Goal: Task Accomplishment & Management: Manage account settings

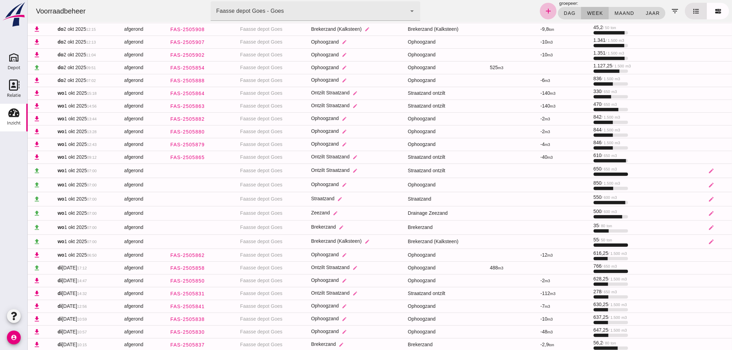
scroll to position [226, 0]
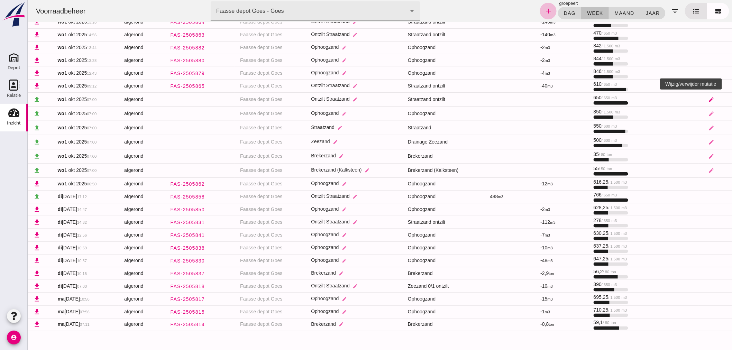
click at [707, 97] on icon "edit" at bounding box center [710, 99] width 6 height 6
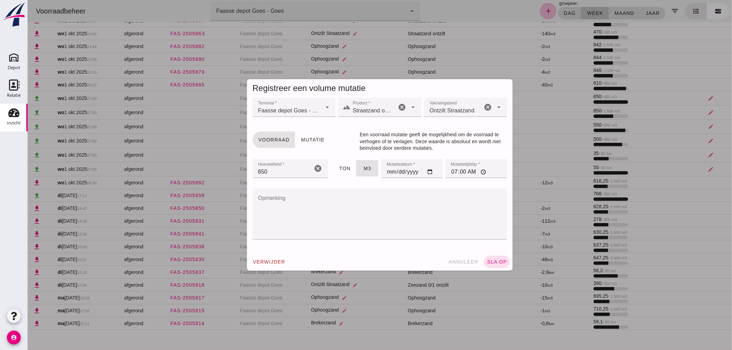
click at [357, 207] on textarea "Opmerking" at bounding box center [377, 213] width 250 height 51
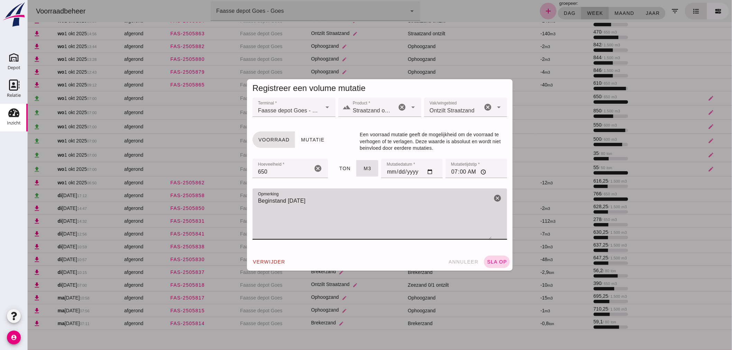
type textarea "Beginstand [DATE]"
click at [495, 263] on span "sla op" at bounding box center [496, 262] width 20 height 6
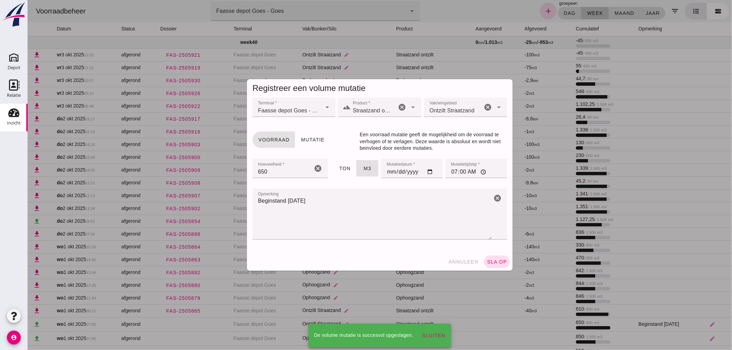
scroll to position [226, 0]
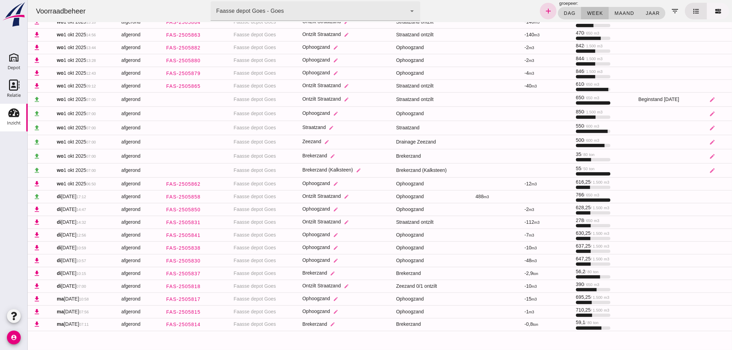
click at [714, 11] on icon at bounding box center [717, 11] width 7 height 7
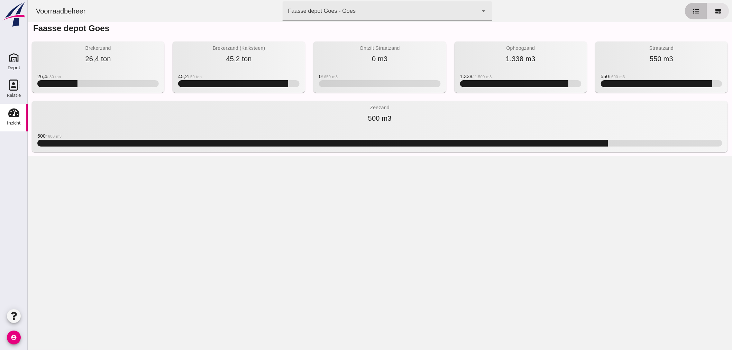
click at [692, 14] on icon at bounding box center [695, 11] width 7 height 7
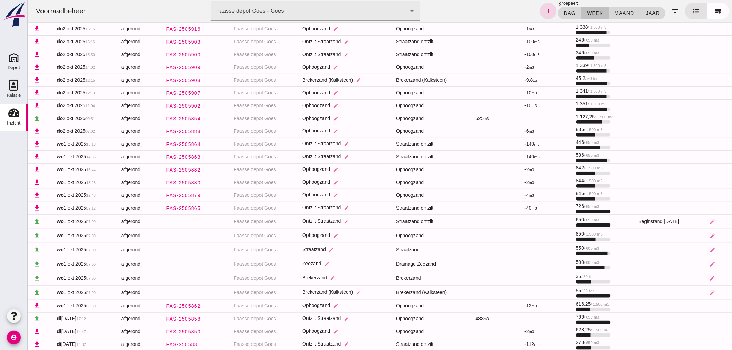
scroll to position [115, 0]
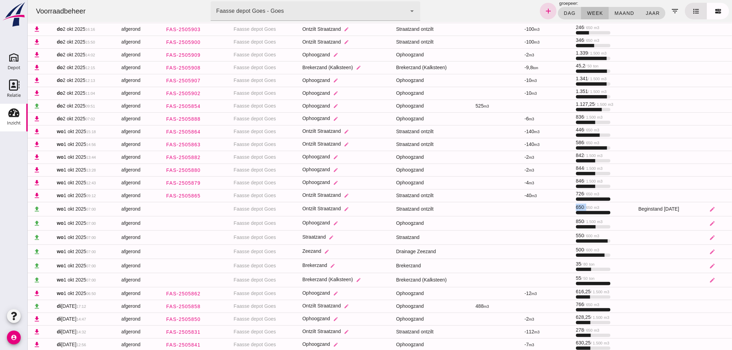
drag, startPoint x: 572, startPoint y: 209, endPoint x: 555, endPoint y: 206, distance: 17.5
click at [555, 206] on tr "upload [DATE] 07:00 afgerond Faasse depot Goes Ontzilt Straatzand edit Straatza…" at bounding box center [379, 209] width 704 height 14
click at [575, 206] on span "650 / 650 m3" at bounding box center [587, 207] width 24 height 6
drag, startPoint x: 582, startPoint y: 206, endPoint x: 576, endPoint y: 210, distance: 7.4
click at [581, 206] on span "650 / 650 m3" at bounding box center [587, 207] width 24 height 6
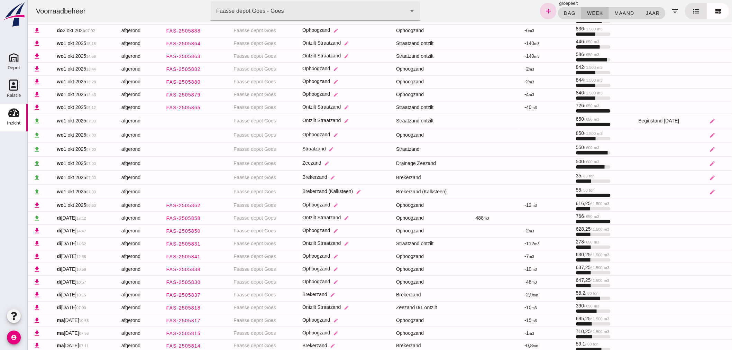
scroll to position [226, 0]
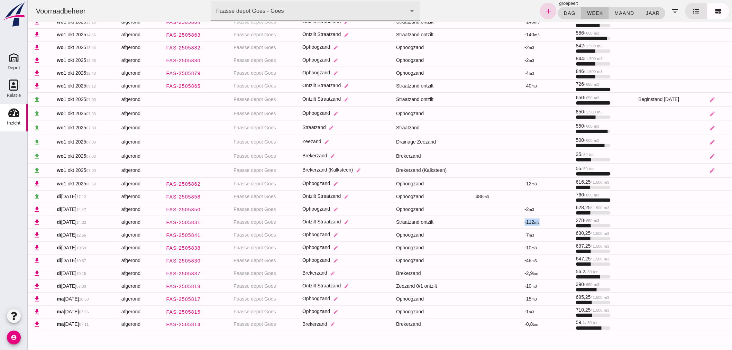
drag, startPoint x: 506, startPoint y: 221, endPoint x: 526, endPoint y: 225, distance: 19.7
click at [526, 225] on td "-112 m3" at bounding box center [545, 222] width 52 height 13
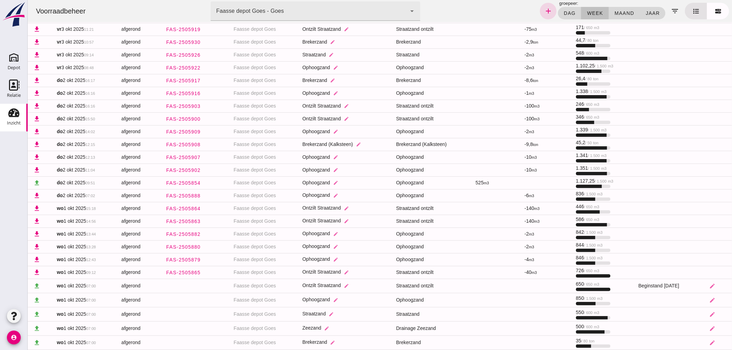
scroll to position [0, 0]
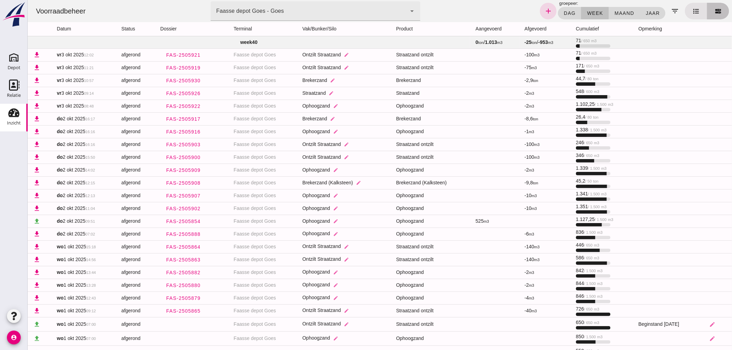
click at [716, 8] on link at bounding box center [717, 11] width 22 height 17
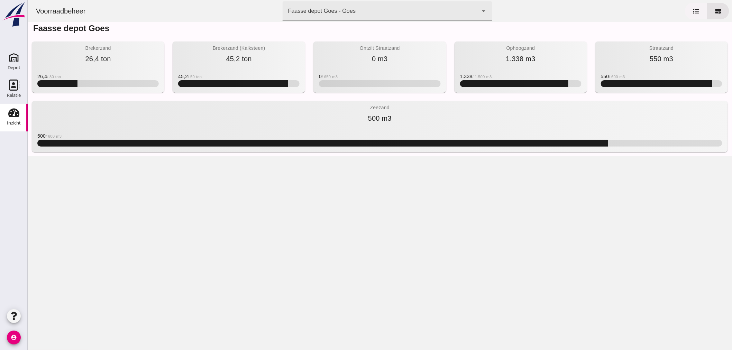
click at [692, 12] on icon at bounding box center [695, 11] width 7 height 7
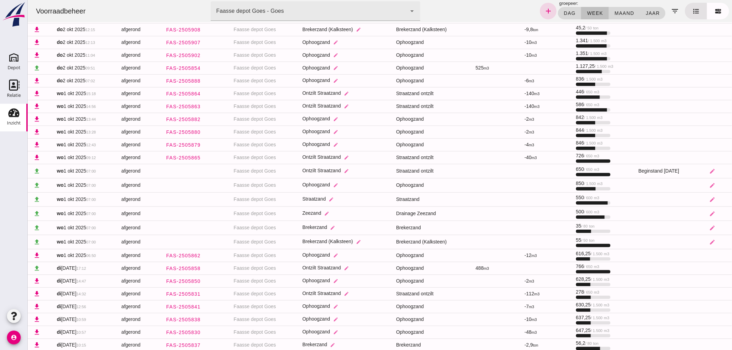
scroll to position [154, 0]
click at [710, 169] on icon "edit" at bounding box center [712, 171] width 6 height 6
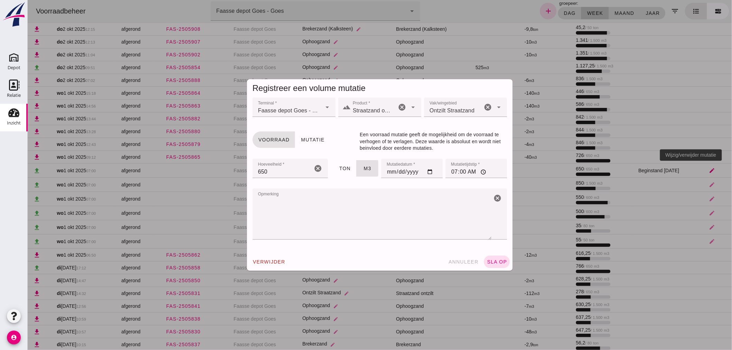
scroll to position [0, 0]
drag, startPoint x: 281, startPoint y: 173, endPoint x: 220, endPoint y: 178, distance: 62.1
click at [222, 176] on div "Registreer een volume mutatie Terminal * Terminal * Faasse depot Goes - Goes 8d…" at bounding box center [379, 175] width 704 height 350
type input "1138"
click at [494, 261] on span "sla op" at bounding box center [496, 262] width 20 height 6
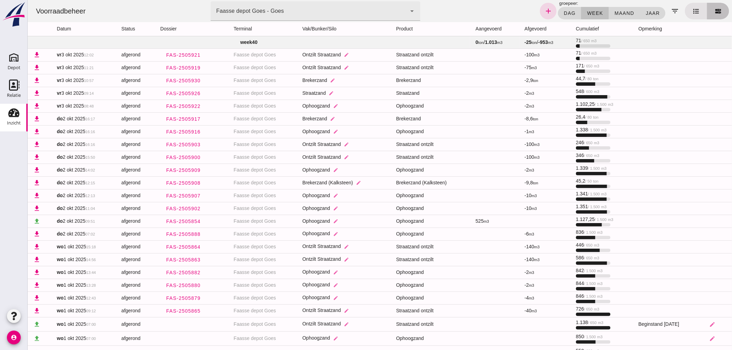
click at [715, 12] on icon at bounding box center [718, 11] width 6 height 5
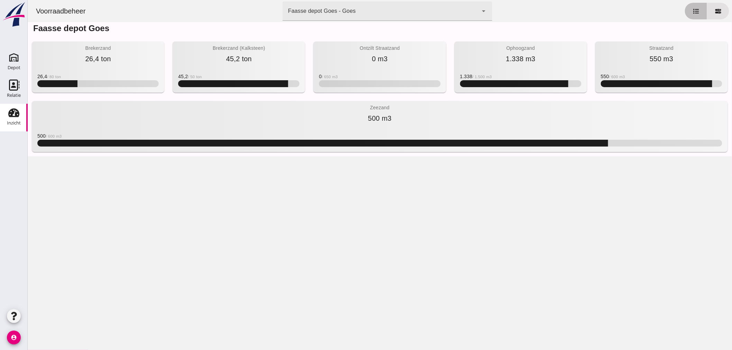
click at [693, 12] on icon at bounding box center [696, 11] width 6 height 5
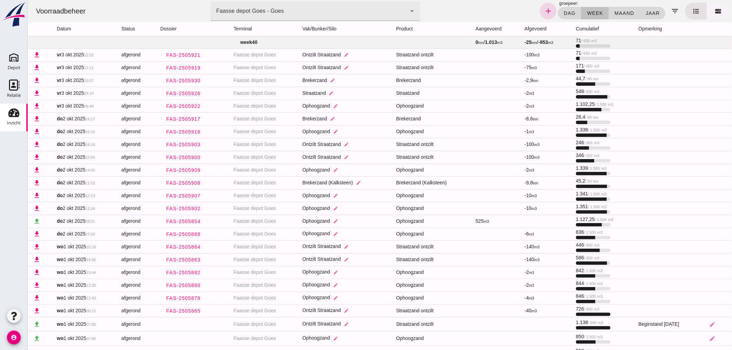
click at [711, 17] on link at bounding box center [717, 11] width 22 height 17
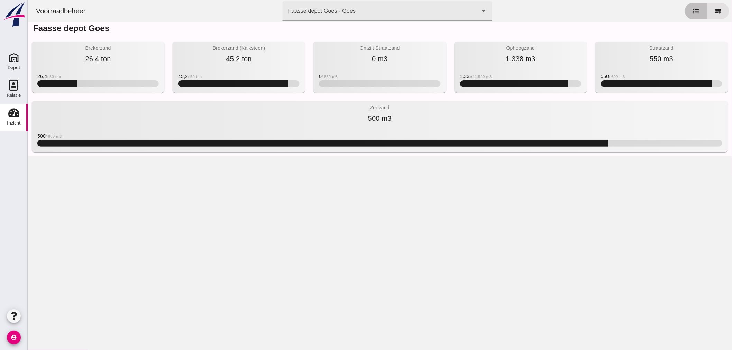
click at [693, 11] on icon at bounding box center [696, 11] width 6 height 5
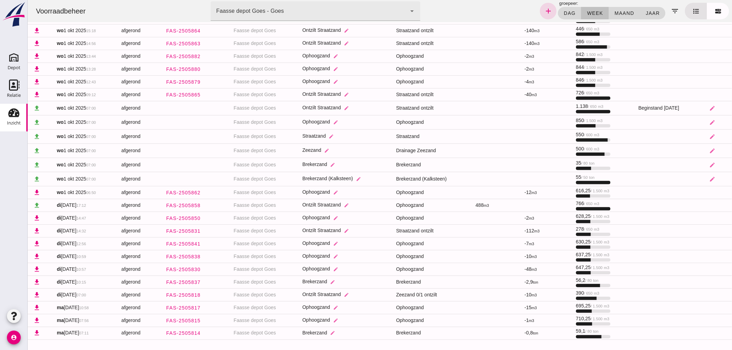
scroll to position [226, 0]
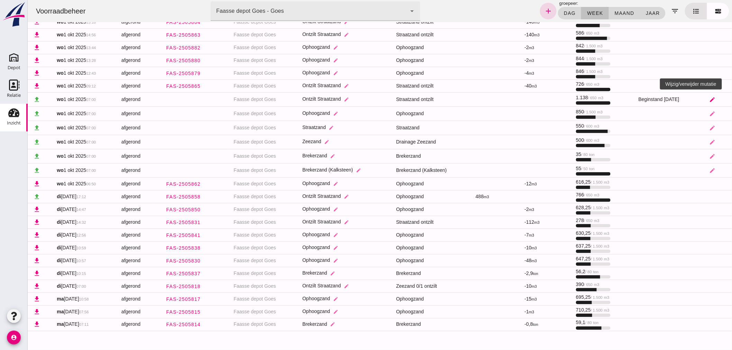
click at [711, 101] on icon "edit" at bounding box center [712, 99] width 6 height 6
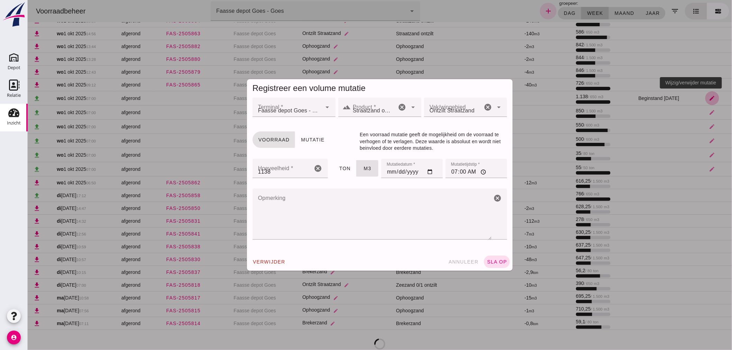
scroll to position [0, 0]
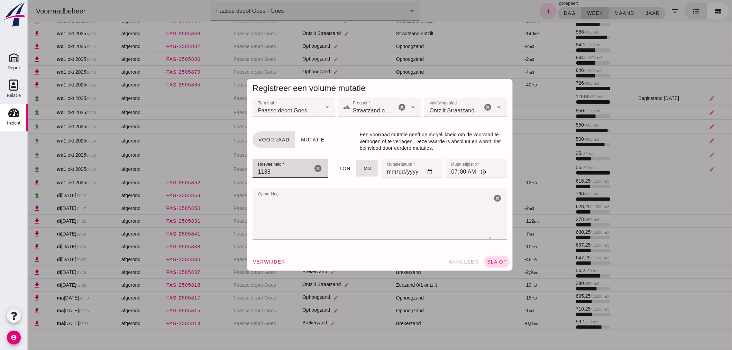
drag, startPoint x: 257, startPoint y: 173, endPoint x: 234, endPoint y: 175, distance: 23.3
click at [234, 175] on div "Registreer een volume mutatie Terminal * Terminal * Faasse depot Goes - Goes 8d…" at bounding box center [379, 175] width 704 height 350
click at [368, 211] on textarea "Opmerking" at bounding box center [371, 213] width 239 height 51
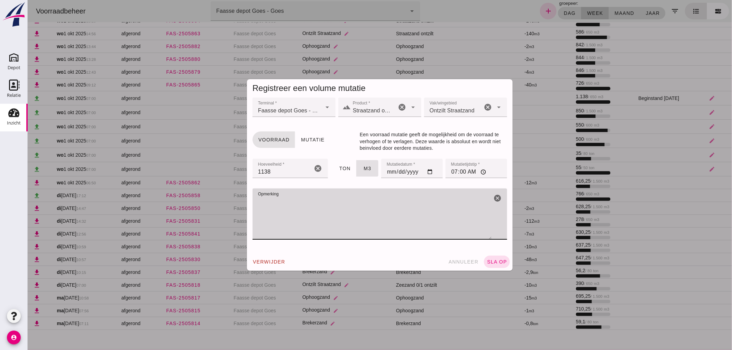
drag, startPoint x: 367, startPoint y: 203, endPoint x: 244, endPoint y: 208, distance: 122.5
click at [247, 208] on div "Terminal * Terminal * Faasse depot Goes - Goes 8d49d884-38cb-411c-a66c-fafb858b…" at bounding box center [380, 176] width 266 height 156
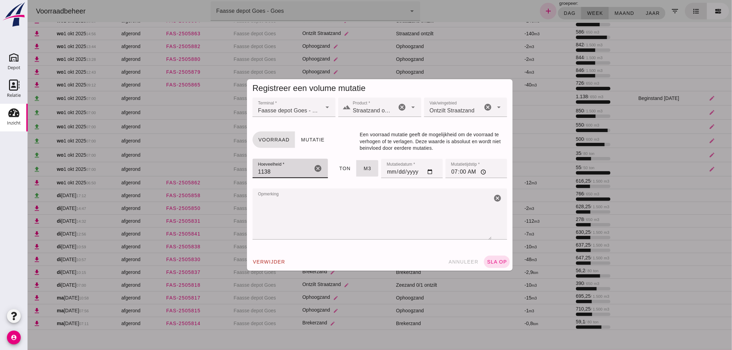
drag, startPoint x: 274, startPoint y: 171, endPoint x: 232, endPoint y: 175, distance: 42.4
click at [232, 175] on div "Registreer een volume mutatie Terminal * Terminal * Faasse depot Goes - Goes 8d…" at bounding box center [379, 175] width 704 height 350
type input "650"
click at [427, 172] on input "[DATE]" at bounding box center [412, 168] width 62 height 19
type input "[DATE]"
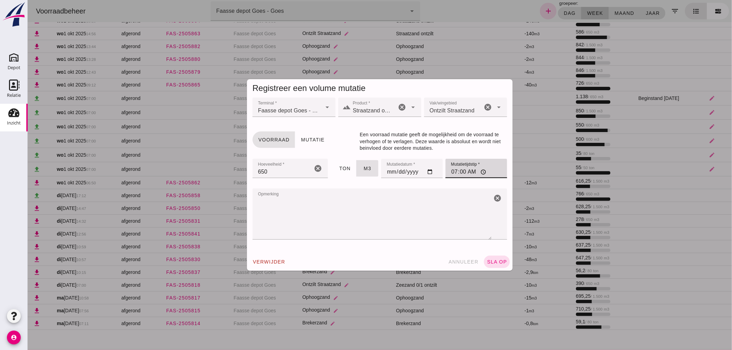
click at [451, 173] on input "07:00" at bounding box center [476, 168] width 62 height 19
type input "06:00"
click at [495, 260] on span "sla op" at bounding box center [496, 262] width 20 height 6
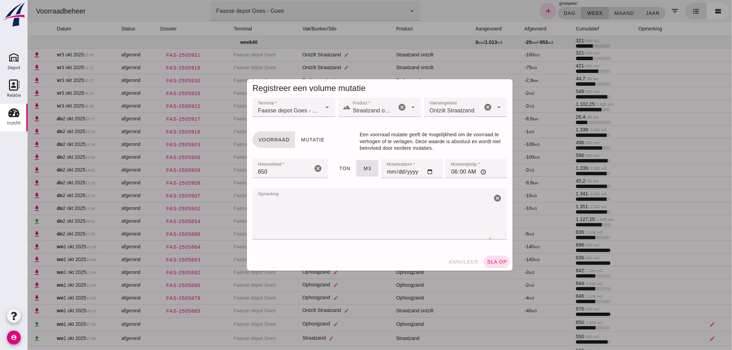
scroll to position [226, 0]
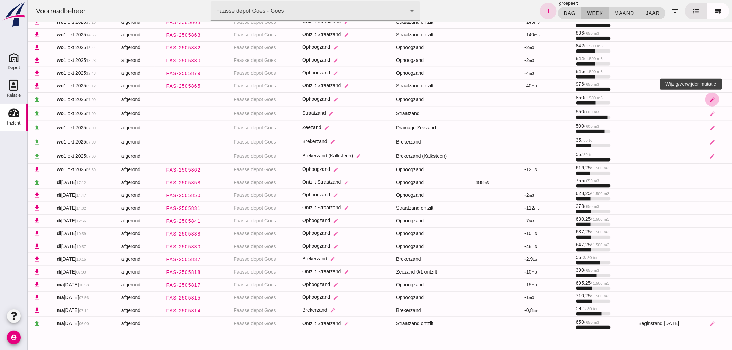
click at [709, 100] on icon "edit" at bounding box center [712, 99] width 6 height 6
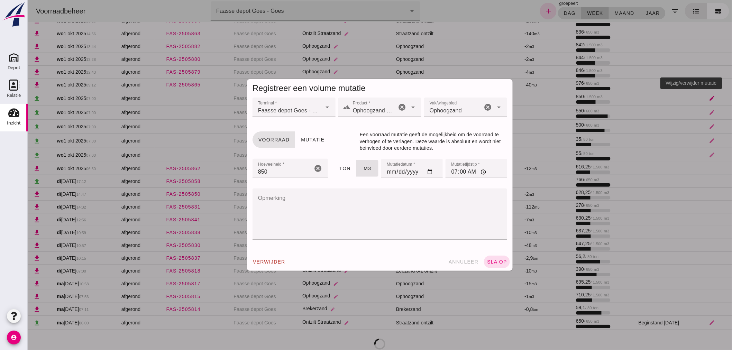
scroll to position [0, 0]
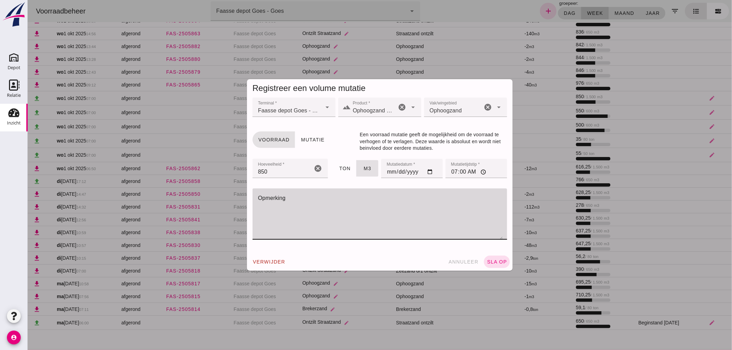
click at [412, 204] on textarea "Opmerking" at bounding box center [377, 213] width 250 height 51
paste textarea "Beginstand [DATE]"
type textarea "Beginstand [DATE]"
click at [430, 172] on input "[DATE]" at bounding box center [412, 168] width 62 height 19
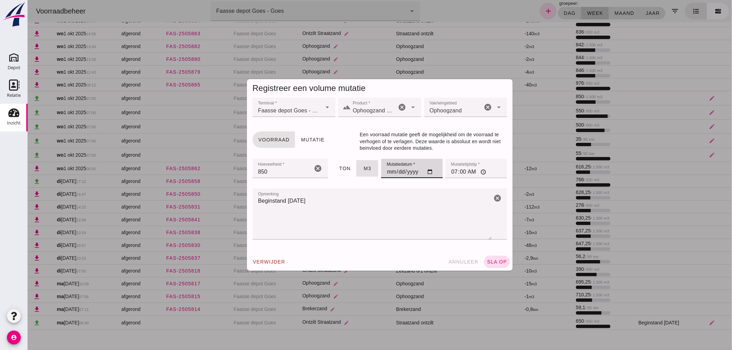
type input "[DATE]"
click at [452, 174] on input "07:00" at bounding box center [476, 168] width 62 height 19
type input "06:00"
click at [492, 260] on span "sla op" at bounding box center [496, 262] width 20 height 6
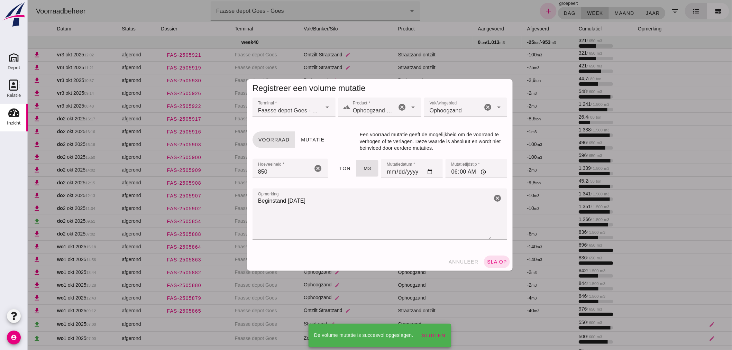
scroll to position [226, 0]
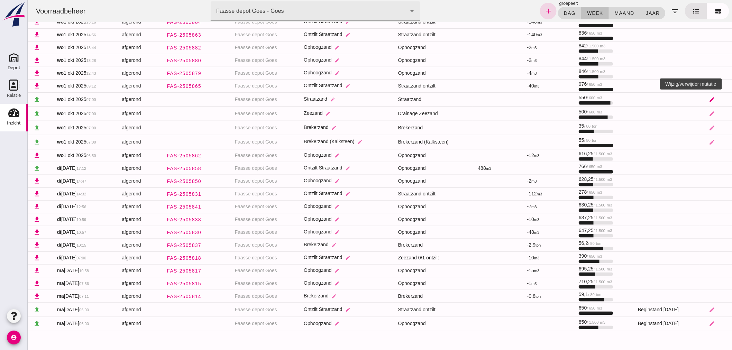
click at [709, 98] on icon "edit" at bounding box center [712, 99] width 6 height 6
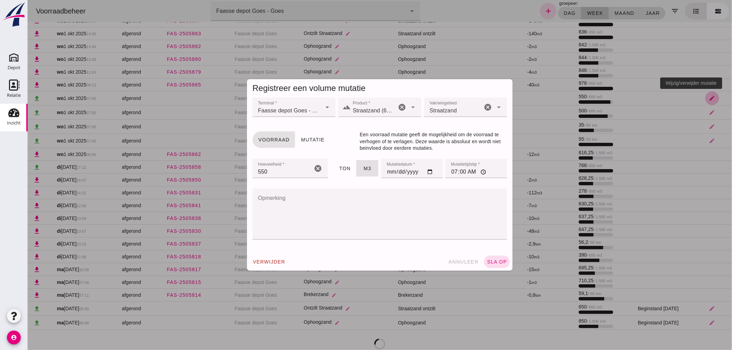
scroll to position [0, 0]
click at [431, 172] on input "[DATE]" at bounding box center [412, 168] width 62 height 19
click at [429, 172] on input "[DATE]" at bounding box center [412, 168] width 62 height 19
type input "[DATE]"
click at [452, 172] on input "07:00" at bounding box center [476, 168] width 62 height 19
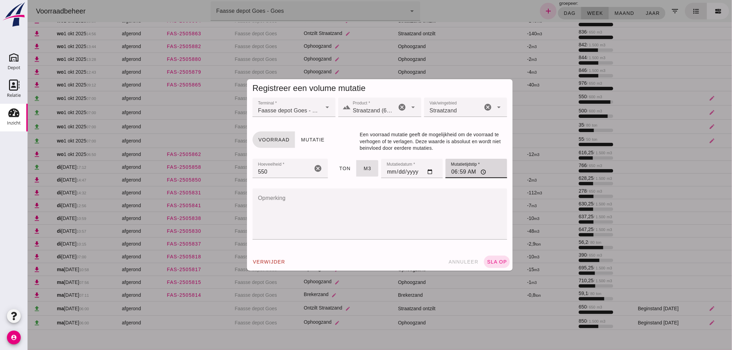
type input "06:00"
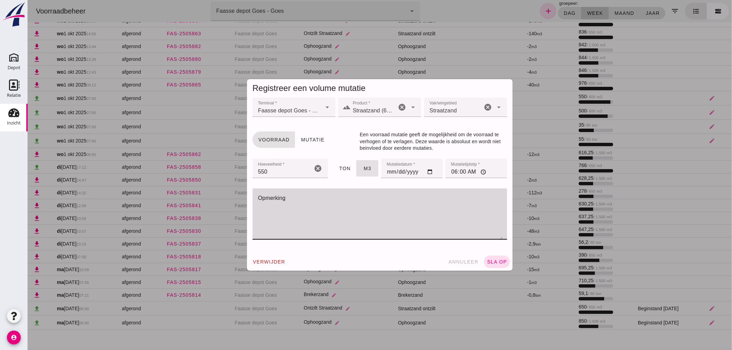
click at [470, 200] on textarea "Opmerking" at bounding box center [377, 213] width 250 height 51
paste textarea "Beginstand [DATE]"
type textarea "Beginstand [DATE]"
click at [499, 261] on span "sla op" at bounding box center [496, 262] width 20 height 6
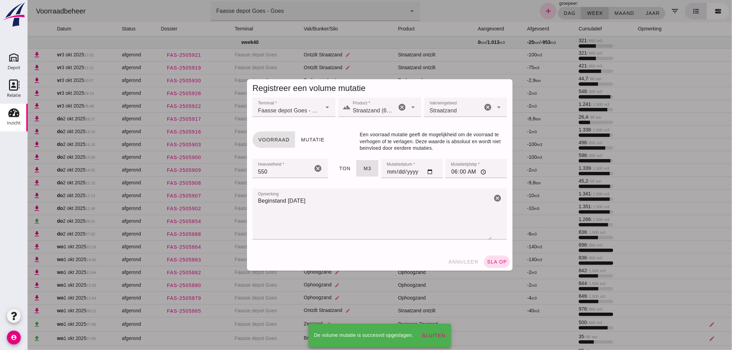
scroll to position [226, 0]
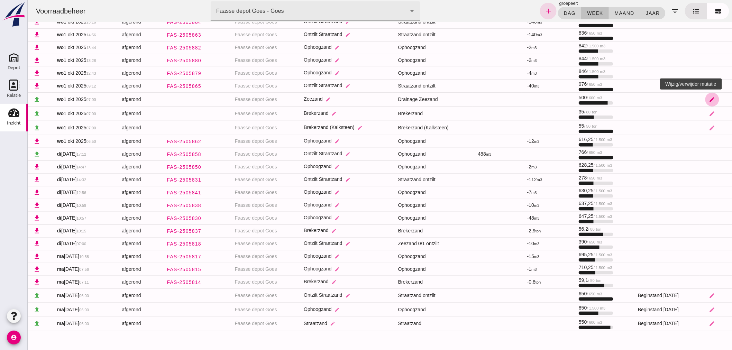
click at [709, 99] on icon "edit" at bounding box center [712, 99] width 6 height 6
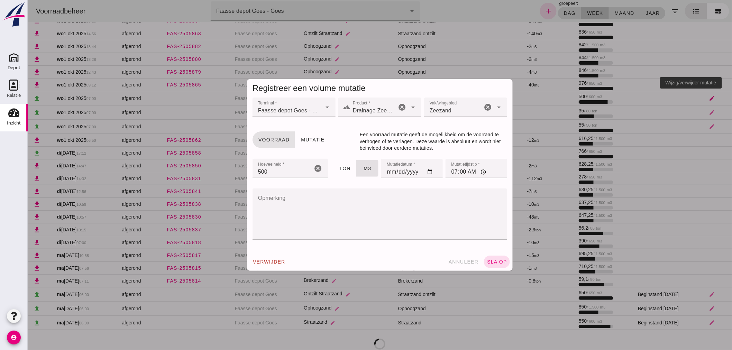
scroll to position [0, 0]
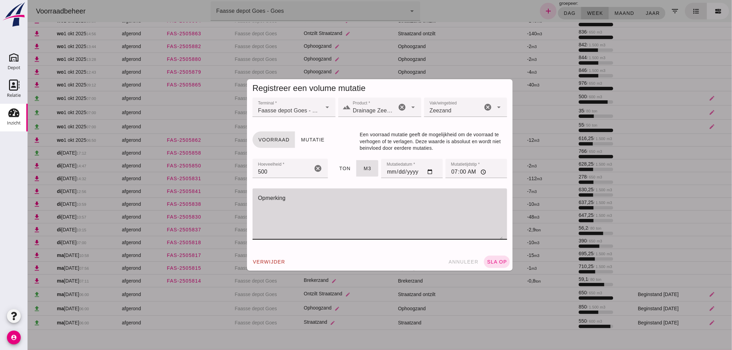
click at [300, 202] on textarea "Opmerking" at bounding box center [377, 213] width 250 height 51
paste textarea "Beginstand [DATE]"
type textarea "Beginstand [DATE]"
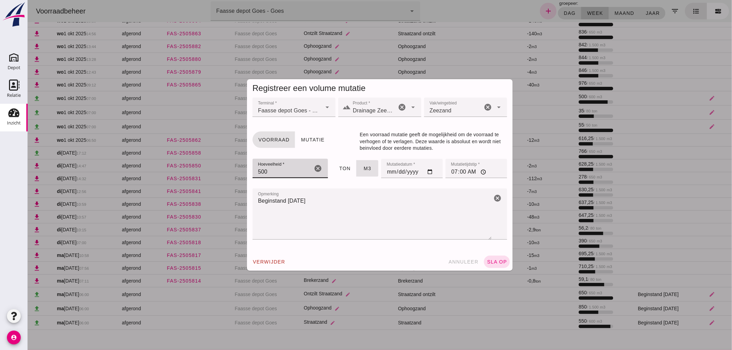
drag, startPoint x: 280, startPoint y: 173, endPoint x: 246, endPoint y: 174, distance: 33.9
click at [247, 174] on div "Terminal * Terminal * Faasse depot Goes - Goes 8d49d884-38cb-411c-a66c-fafb858b…" at bounding box center [380, 176] width 266 height 156
type input "400"
click at [429, 170] on input "[DATE]" at bounding box center [412, 168] width 62 height 19
type input "[DATE]"
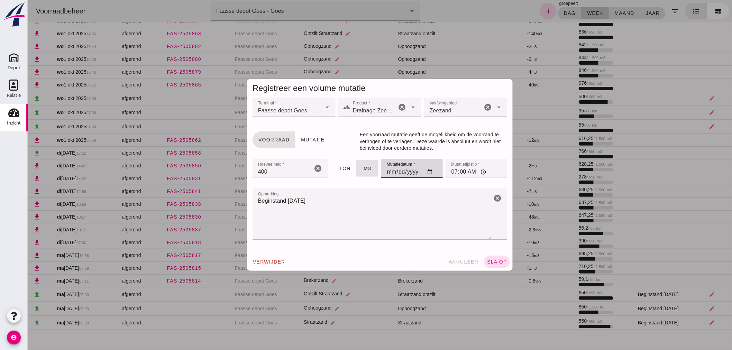
click at [452, 174] on input "07:00" at bounding box center [476, 168] width 62 height 19
type input "06:00"
click at [499, 261] on span "sla op" at bounding box center [496, 262] width 20 height 6
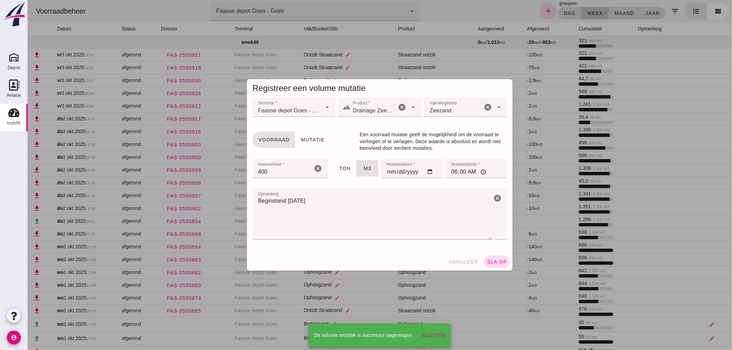
scroll to position [226, 0]
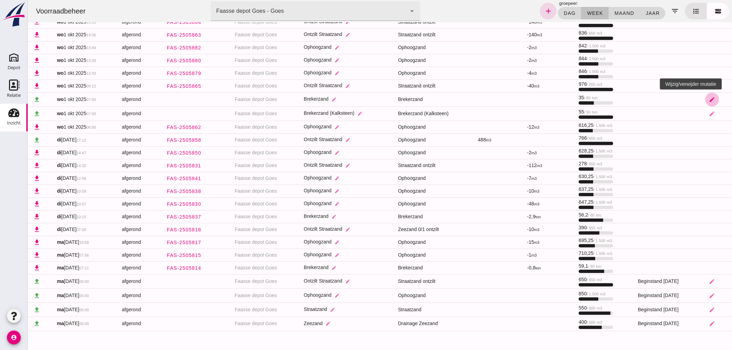
click at [709, 98] on icon "edit" at bounding box center [712, 99] width 6 height 6
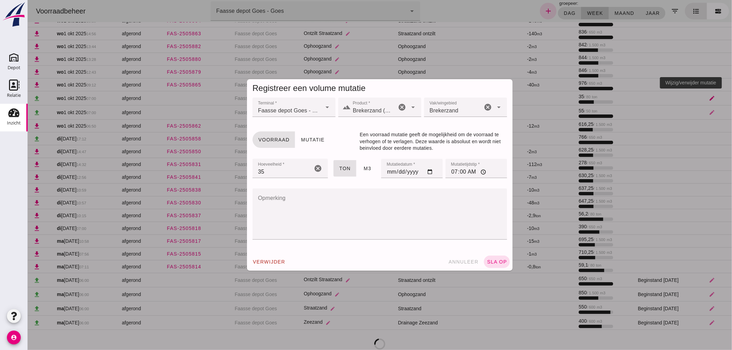
scroll to position [0, 0]
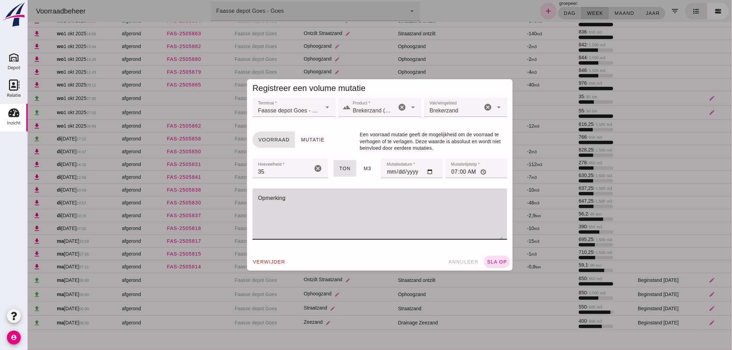
click at [323, 205] on textarea "Opmerking" at bounding box center [377, 213] width 250 height 51
paste textarea "Beginstand [DATE]"
type textarea "Beginstand [DATE]"
click at [426, 172] on input "[DATE]" at bounding box center [412, 168] width 62 height 19
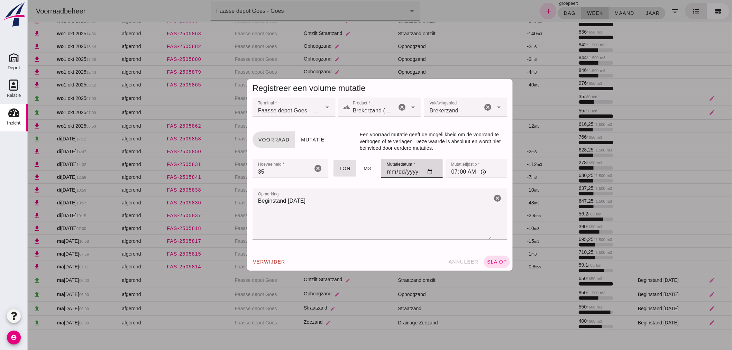
type input "[DATE]"
click at [450, 172] on input "07:00" at bounding box center [476, 168] width 62 height 19
type input "06:00"
click at [492, 259] on span "sla op" at bounding box center [496, 262] width 20 height 6
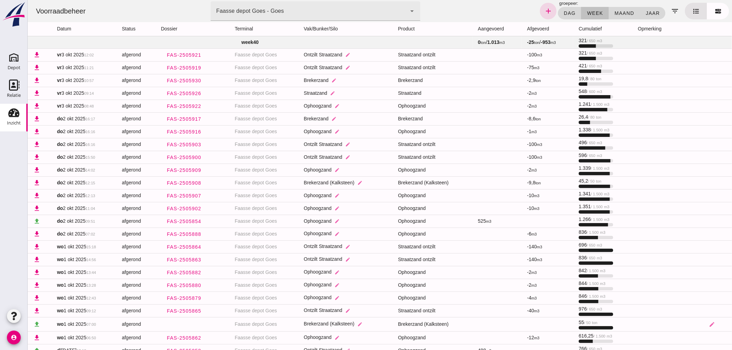
scroll to position [226, 0]
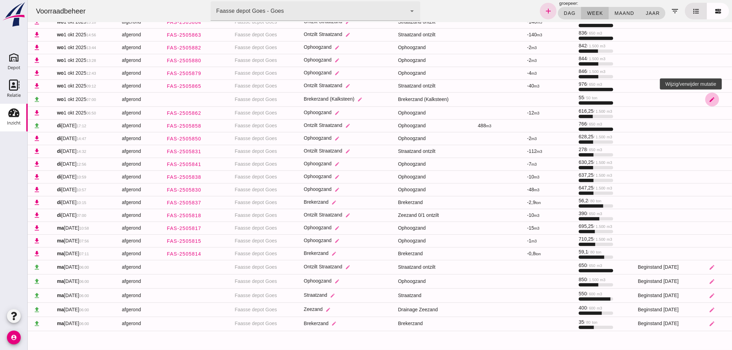
click at [709, 99] on icon "edit" at bounding box center [712, 99] width 6 height 6
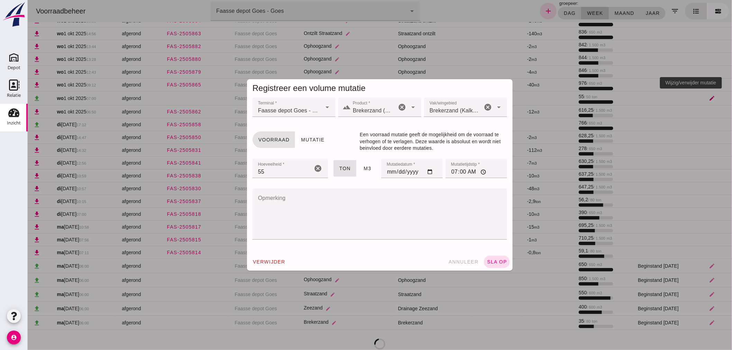
scroll to position [0, 0]
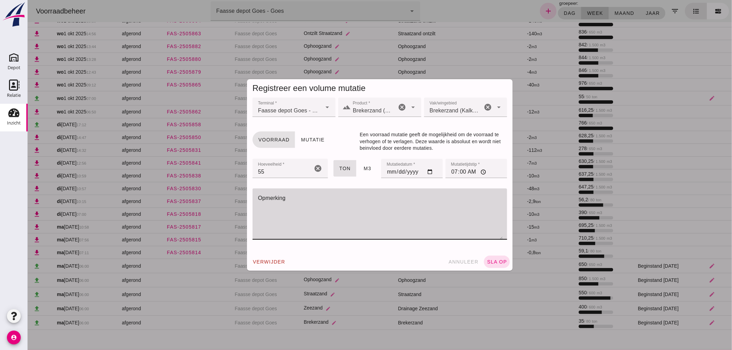
click at [343, 219] on textarea "Opmerking" at bounding box center [377, 213] width 250 height 51
paste textarea "Beginstand [DATE]"
type textarea "Beginstand [DATE]"
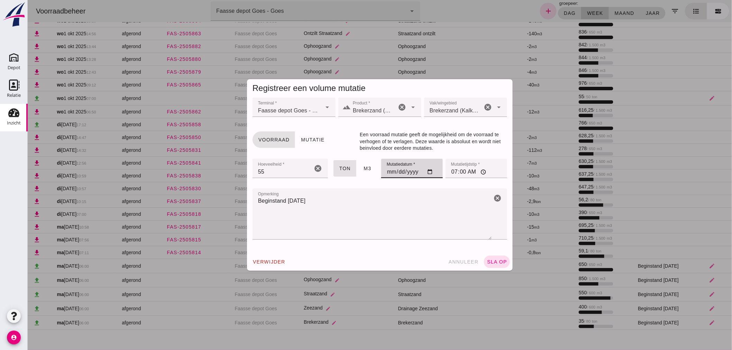
click at [425, 172] on input "[DATE]" at bounding box center [412, 168] width 62 height 19
type input "[DATE]"
click at [450, 172] on input "07:00" at bounding box center [476, 168] width 62 height 19
type input "06:00"
click at [494, 261] on span "sla op" at bounding box center [496, 262] width 20 height 6
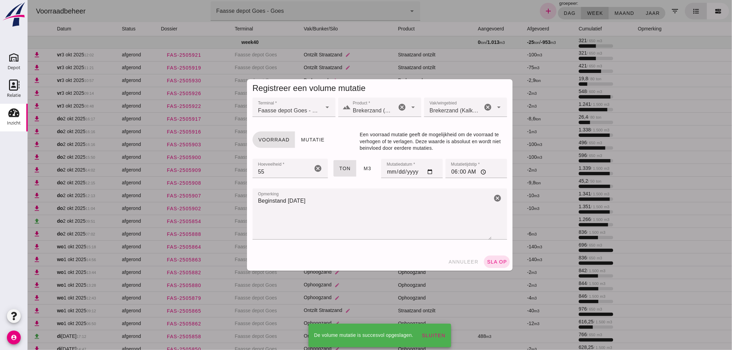
scroll to position [226, 0]
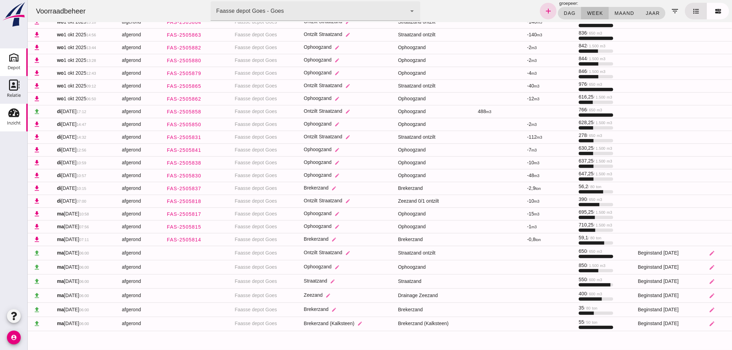
click at [16, 64] on div "Depot" at bounding box center [14, 68] width 13 height 10
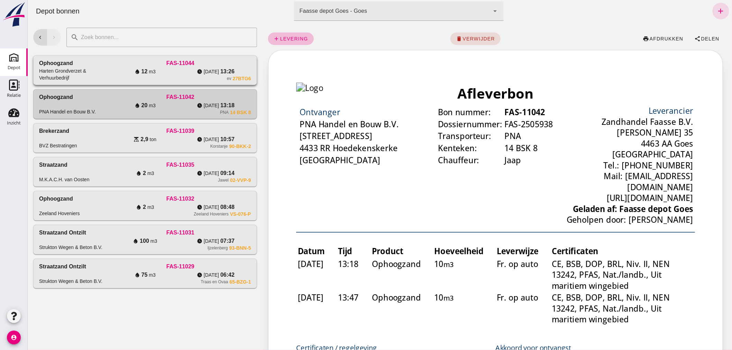
click at [98, 72] on div "Harten Grondverzet & Verhuurbedrijf" at bounding box center [74, 74] width 71 height 14
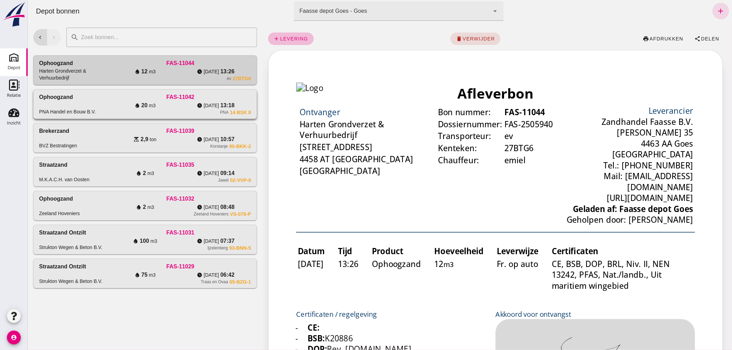
click at [89, 103] on div "Ophoogzand PNA Handel en Bouw B.V." at bounding box center [74, 104] width 71 height 22
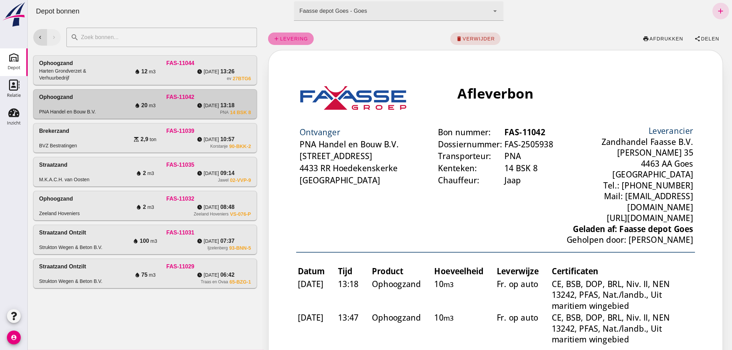
click at [295, 38] on span "levering" at bounding box center [293, 39] width 28 height 6
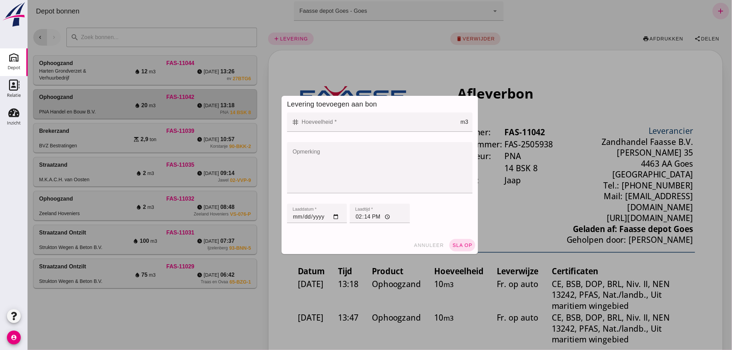
drag, startPoint x: 315, startPoint y: 133, endPoint x: 312, endPoint y: 129, distance: 5.1
click at [315, 132] on div at bounding box center [379, 136] width 185 height 8
click at [310, 124] on input "Hoeveelheid *" at bounding box center [379, 121] width 161 height 19
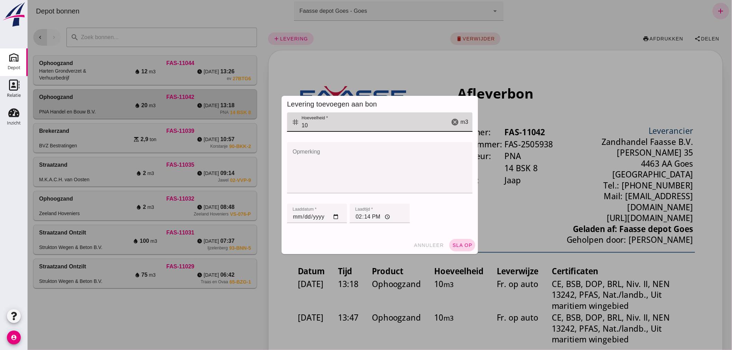
type input "10"
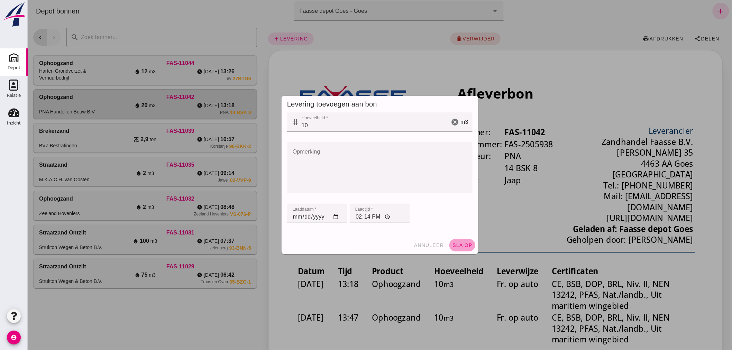
click at [461, 243] on span "sla op" at bounding box center [462, 245] width 20 height 6
